Goal: Task Accomplishment & Management: Manage account settings

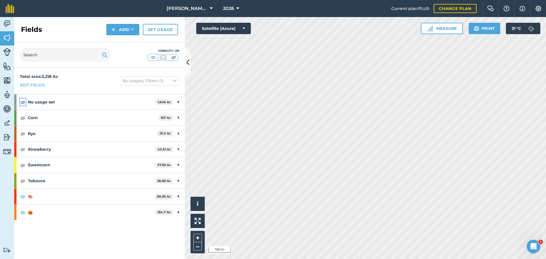
click at [22, 102] on img at bounding box center [22, 102] width 5 height 7
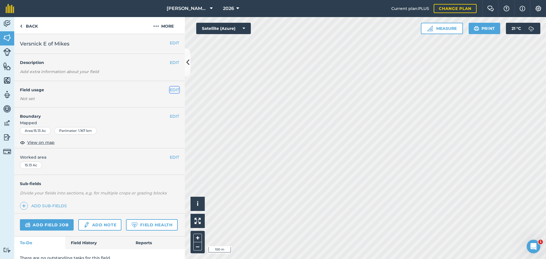
click at [170, 90] on button "EDIT" at bounding box center [174, 90] width 9 height 6
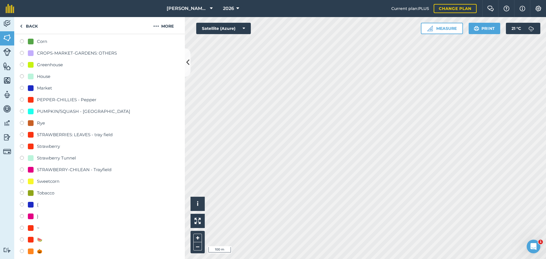
scroll to position [114, 0]
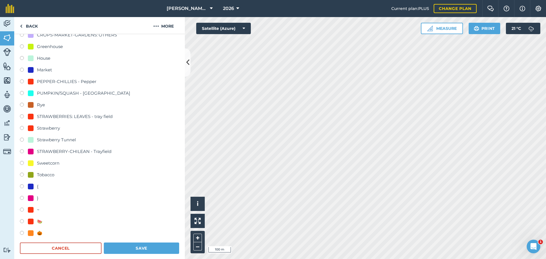
click at [22, 233] on label at bounding box center [24, 234] width 8 height 6
radio input "true"
radio input "false"
click at [152, 245] on button "Save" at bounding box center [141, 248] width 75 height 11
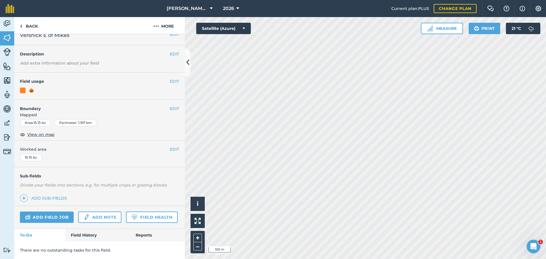
scroll to position [24, 0]
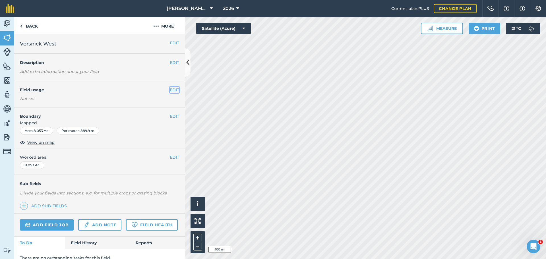
click at [170, 91] on button "EDIT" at bounding box center [174, 90] width 9 height 6
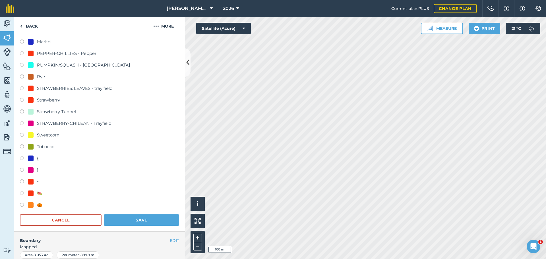
scroll to position [142, 0]
click at [21, 204] on label at bounding box center [24, 205] width 8 height 6
radio input "true"
radio input "false"
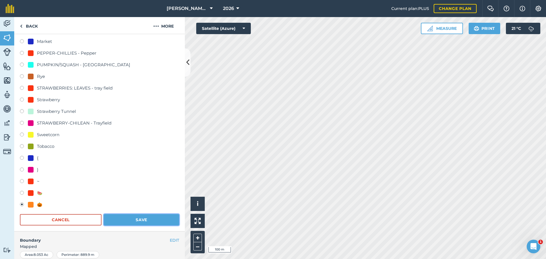
click at [141, 221] on button "Save" at bounding box center [141, 219] width 75 height 11
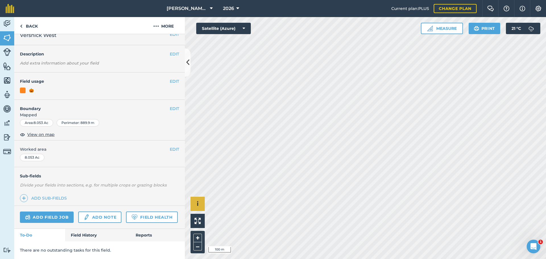
scroll to position [24, 0]
click at [170, 79] on button "EDIT" at bounding box center [174, 82] width 9 height 6
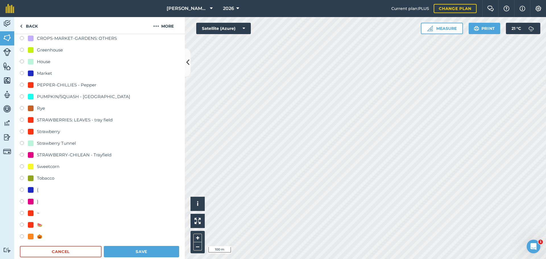
scroll to position [194, 0]
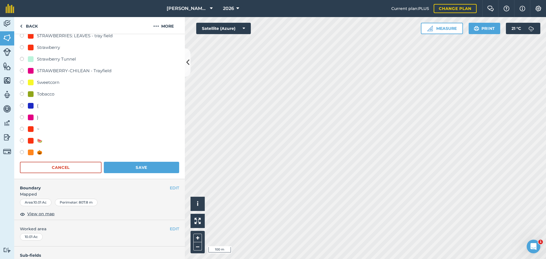
click at [23, 153] on label at bounding box center [24, 153] width 8 height 6
radio input "true"
radio input "false"
click at [125, 169] on button "Save" at bounding box center [141, 167] width 75 height 11
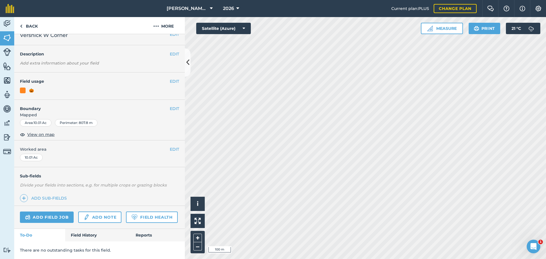
scroll to position [24, 0]
